Goal: Check status: Check status

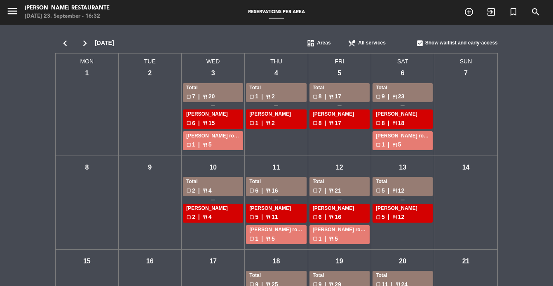
click at [89, 44] on icon "chevron_right" at bounding box center [85, 43] width 20 height 12
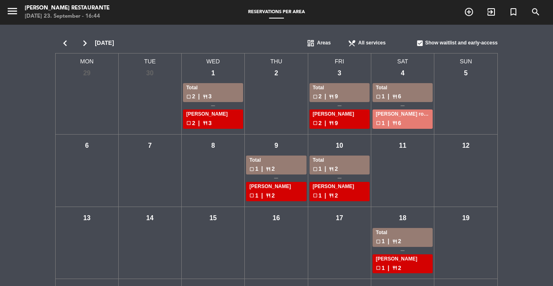
click at [68, 45] on icon "chevron_left" at bounding box center [65, 43] width 20 height 12
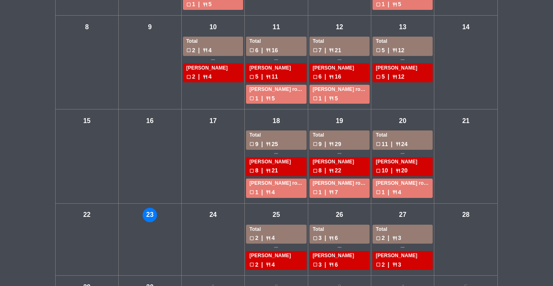
scroll to position [192, 0]
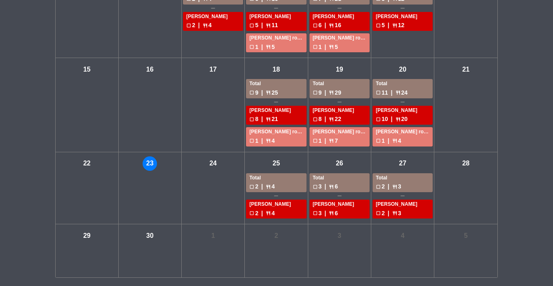
click at [277, 186] on div "check_box_outline_blank 2 | restaurant 4" at bounding box center [276, 186] width 54 height 9
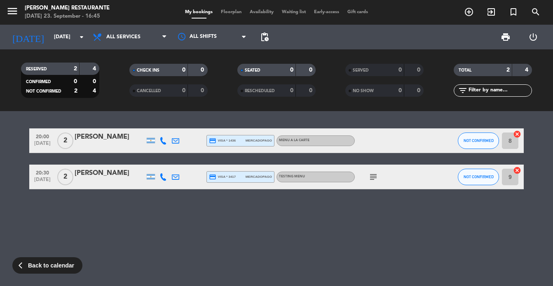
click at [376, 178] on icon "subject" at bounding box center [373, 177] width 10 height 10
click at [16, 13] on icon "menu" at bounding box center [12, 11] width 12 height 12
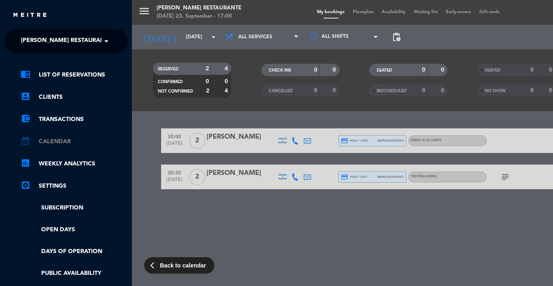
click at [65, 140] on link "calendar_month Calendar" at bounding box center [74, 142] width 107 height 10
